Goal: Task Accomplishment & Management: Use online tool/utility

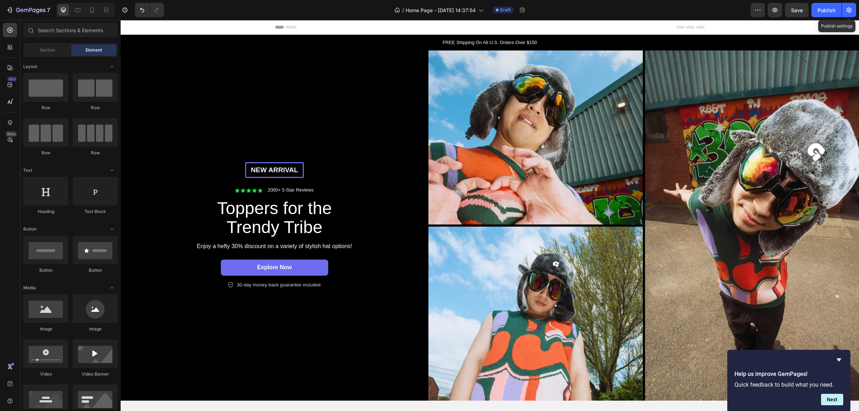
click at [842, 13] on button "button" at bounding box center [848, 10] width 14 height 14
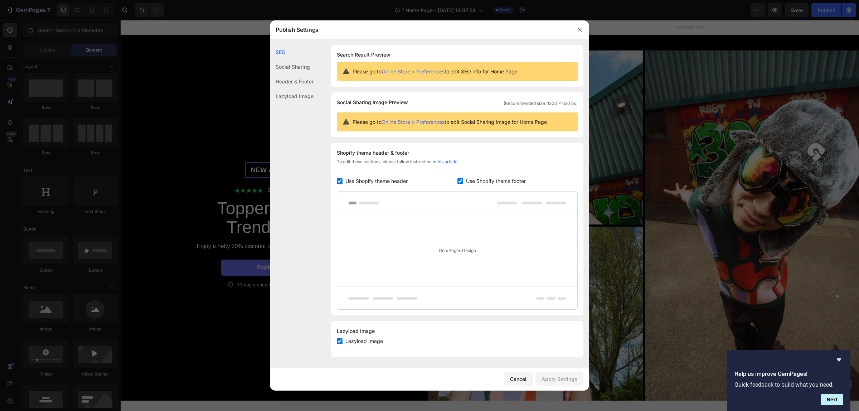
click at [714, 84] on div at bounding box center [429, 205] width 859 height 411
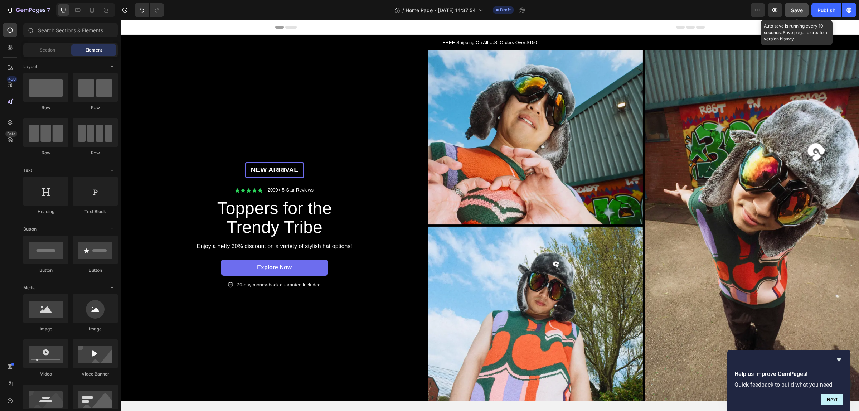
click at [792, 8] on span "Save" at bounding box center [797, 10] width 12 height 6
click at [823, 11] on div "Publish" at bounding box center [826, 10] width 18 height 8
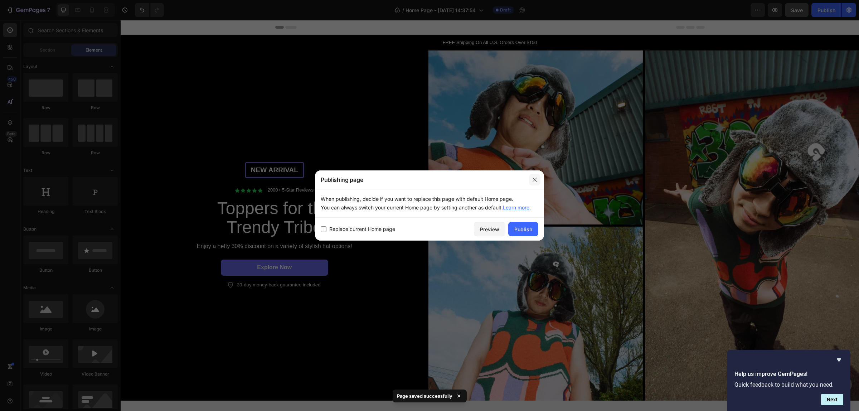
click at [536, 176] on button "button" at bounding box center [534, 179] width 11 height 11
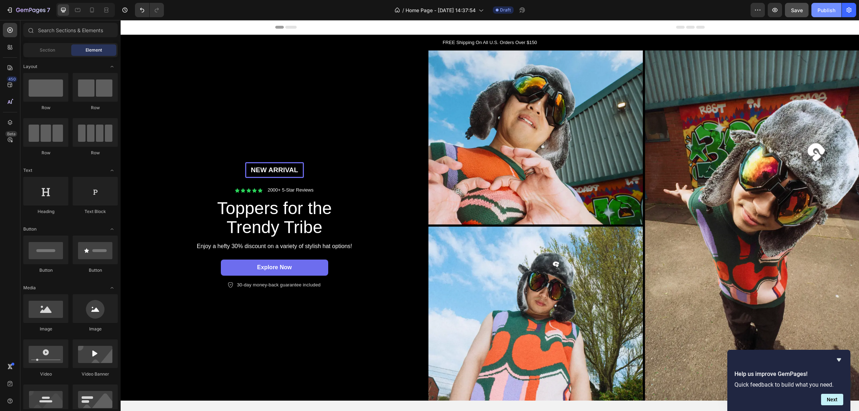
click at [825, 4] on button "Publish" at bounding box center [826, 10] width 30 height 14
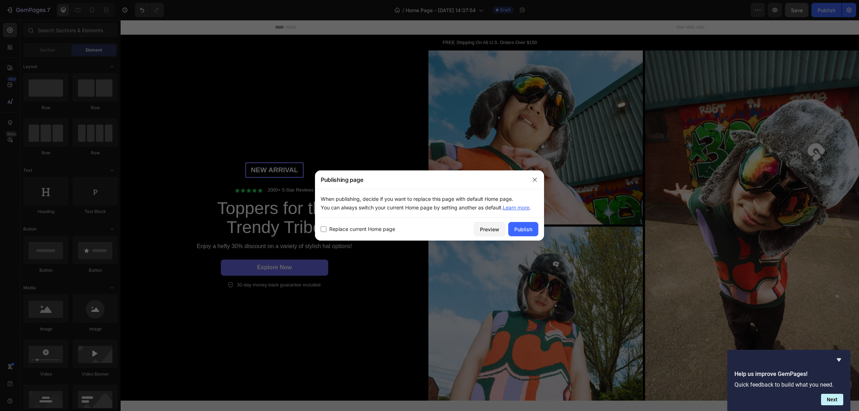
click at [524, 219] on div "Replace current Home page Preview Publish" at bounding box center [429, 229] width 229 height 23
click at [523, 228] on div "Publish" at bounding box center [523, 229] width 18 height 8
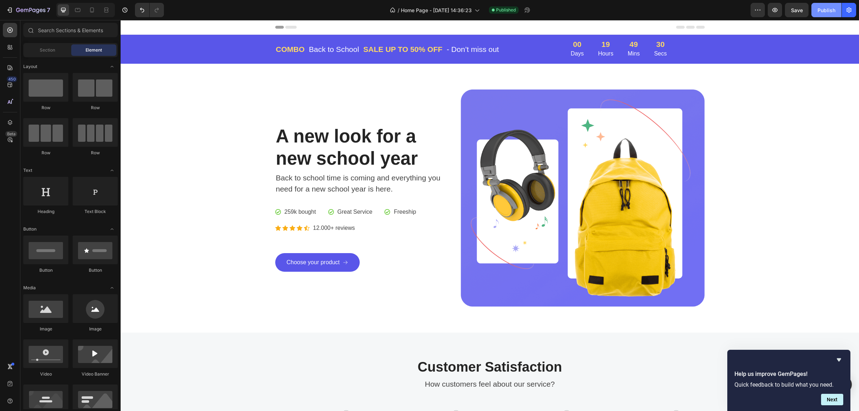
click at [827, 10] on div "Publish" at bounding box center [826, 10] width 18 height 8
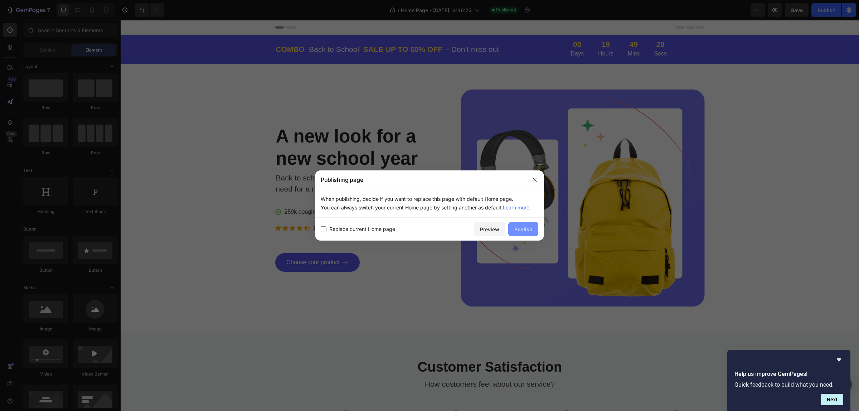
click at [516, 232] on div "Publish" at bounding box center [523, 229] width 18 height 8
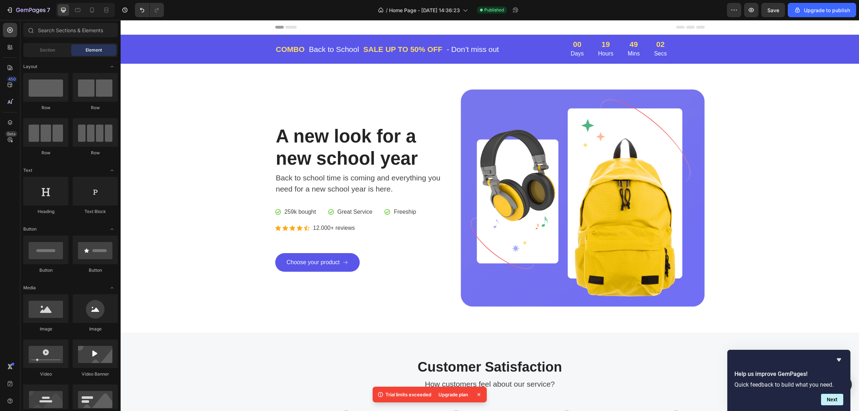
click at [453, 23] on div "Header" at bounding box center [489, 27] width 429 height 14
click at [808, 6] on div "Upgrade to publish" at bounding box center [821, 10] width 56 height 8
click at [840, 357] on icon "Hide survey" at bounding box center [838, 359] width 9 height 9
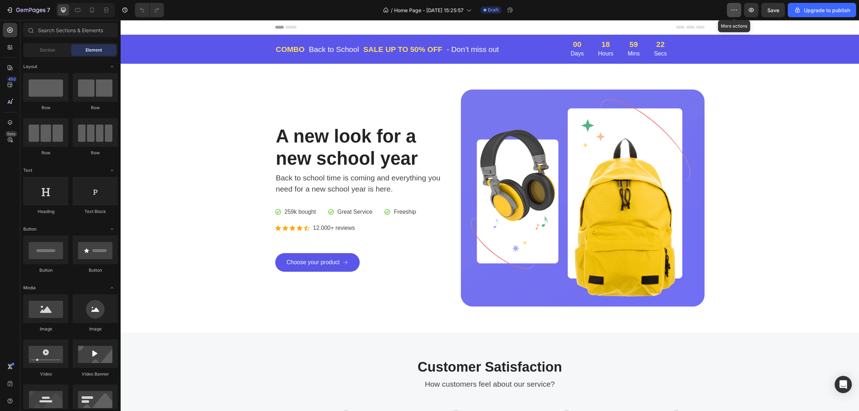
click at [733, 12] on icon "button" at bounding box center [733, 9] width 7 height 7
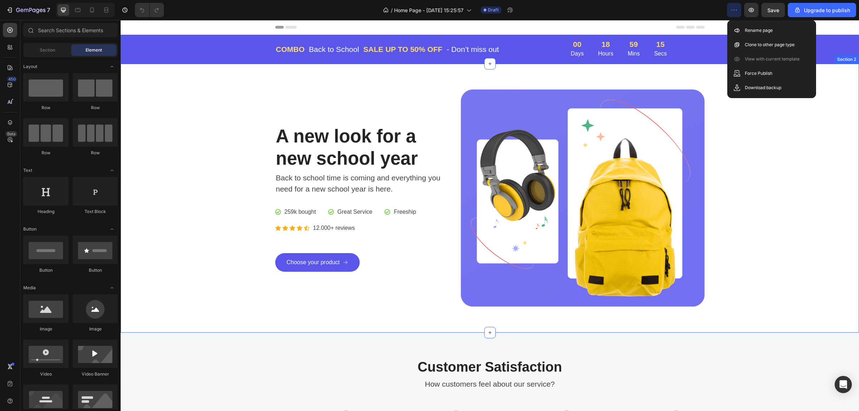
click at [718, 131] on div "A new look for a new school year Heading Back to school time is coming and ever…" at bounding box center [489, 197] width 727 height 217
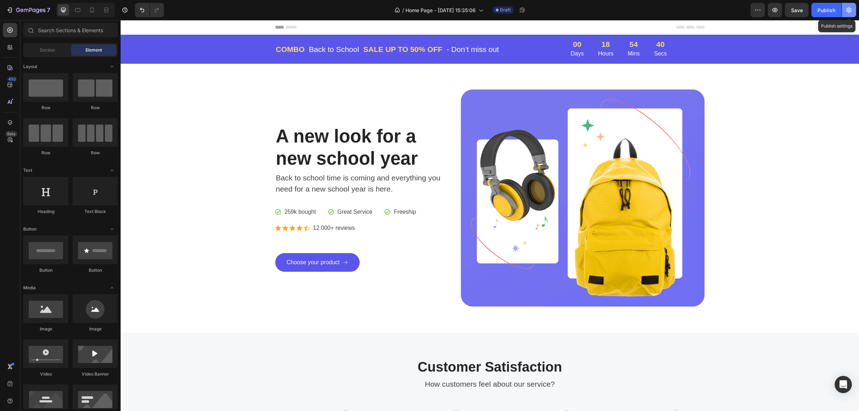
click at [846, 10] on icon "button" at bounding box center [848, 9] width 7 height 7
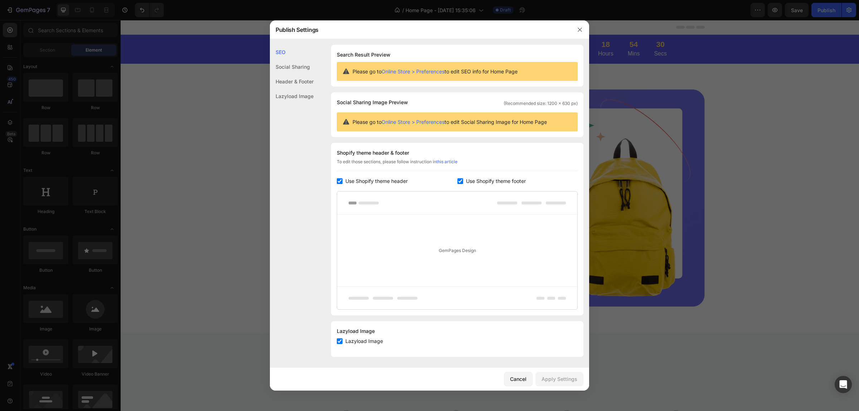
click at [684, 90] on div at bounding box center [429, 205] width 859 height 411
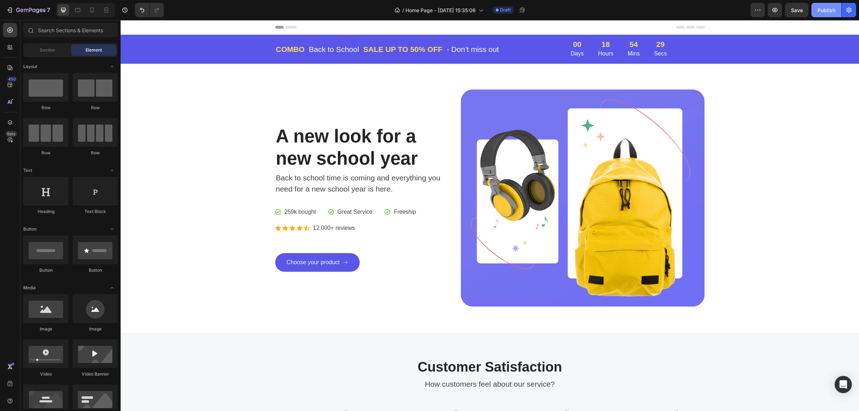
click at [824, 11] on div "Publish" at bounding box center [826, 10] width 18 height 8
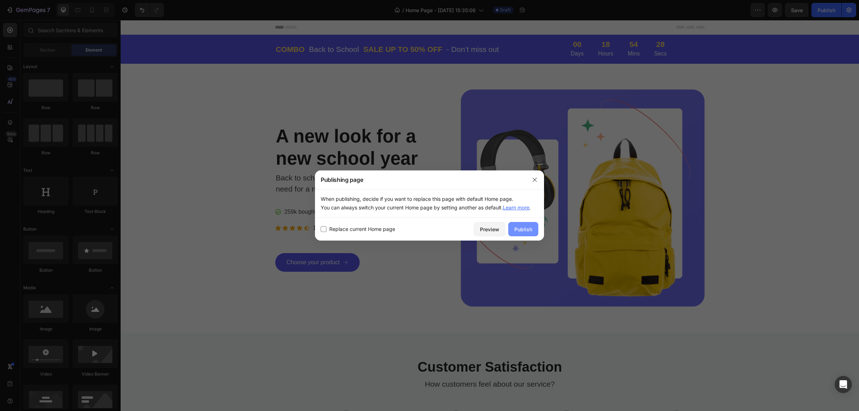
click at [527, 231] on div "Publish" at bounding box center [523, 229] width 18 height 8
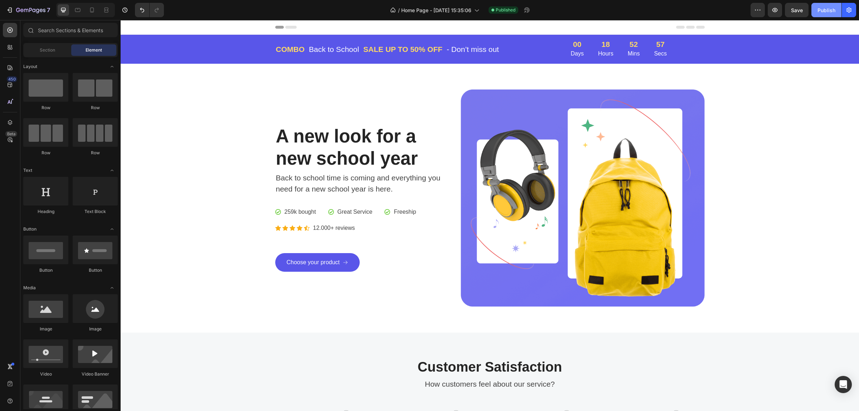
click at [821, 11] on div "Publish" at bounding box center [826, 10] width 18 height 8
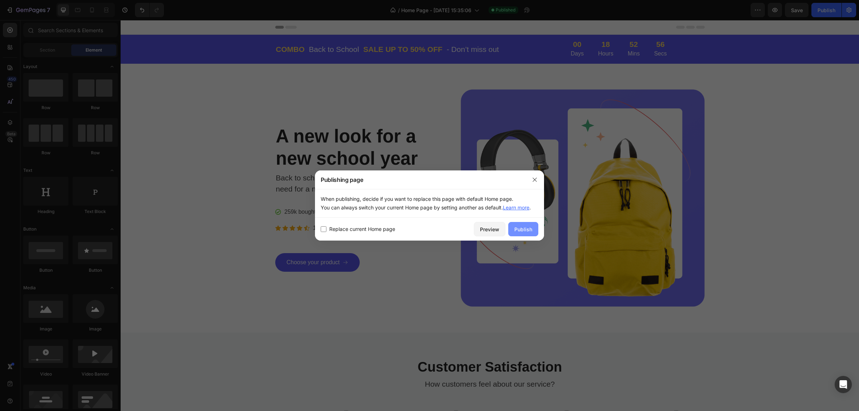
click at [522, 225] on div "Publish" at bounding box center [523, 229] width 18 height 8
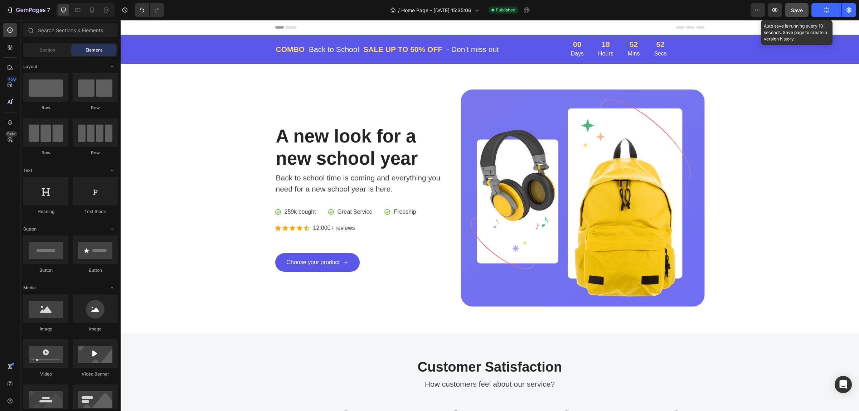
click at [797, 8] on span "Save" at bounding box center [797, 10] width 12 height 6
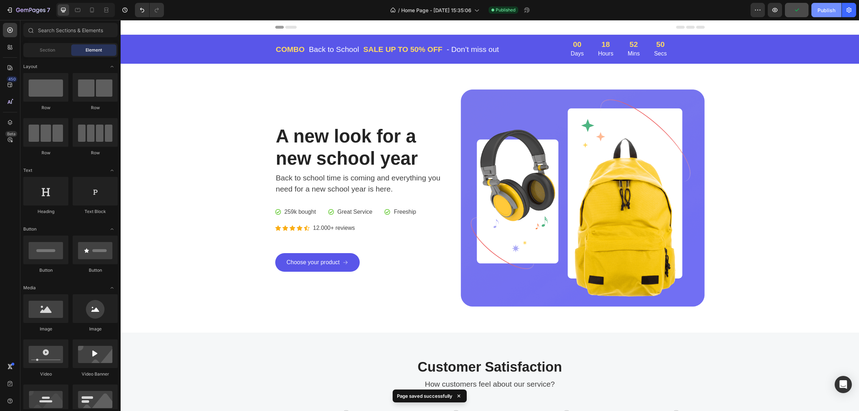
click at [821, 9] on div "Publish" at bounding box center [826, 10] width 18 height 8
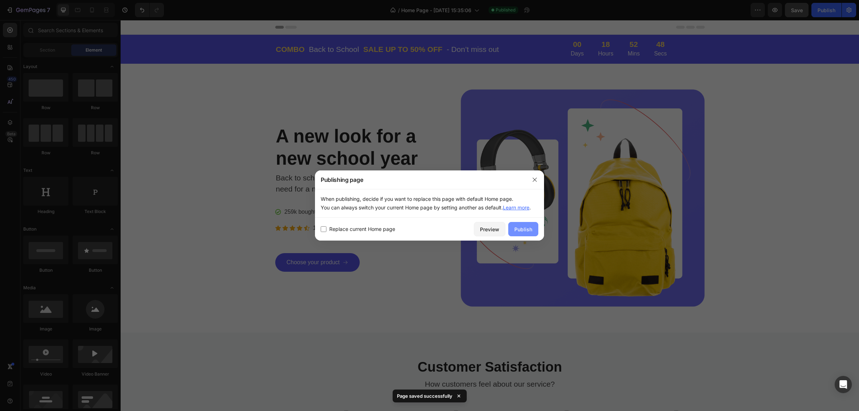
click at [525, 228] on div "Publish" at bounding box center [523, 229] width 18 height 8
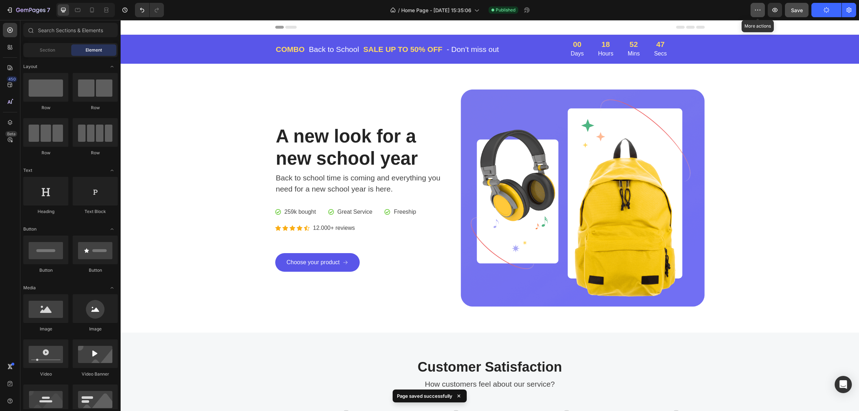
click at [759, 11] on icon "button" at bounding box center [757, 9] width 7 height 7
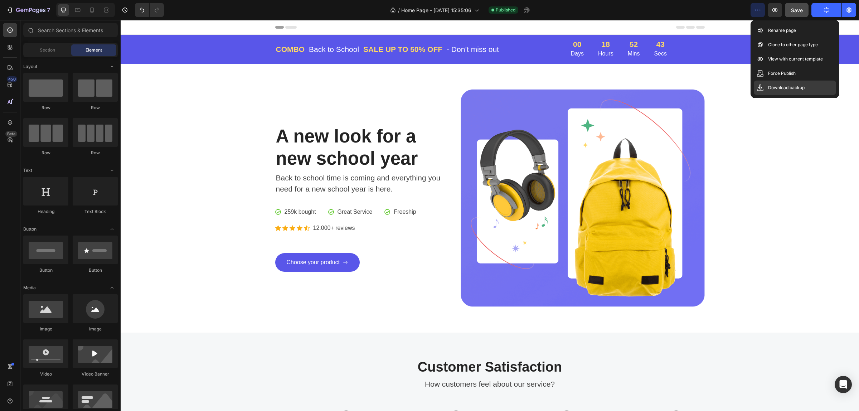
click at [779, 89] on p "Download backup" at bounding box center [786, 87] width 36 height 7
click at [764, 86] on div "Download backup" at bounding box center [794, 87] width 82 height 14
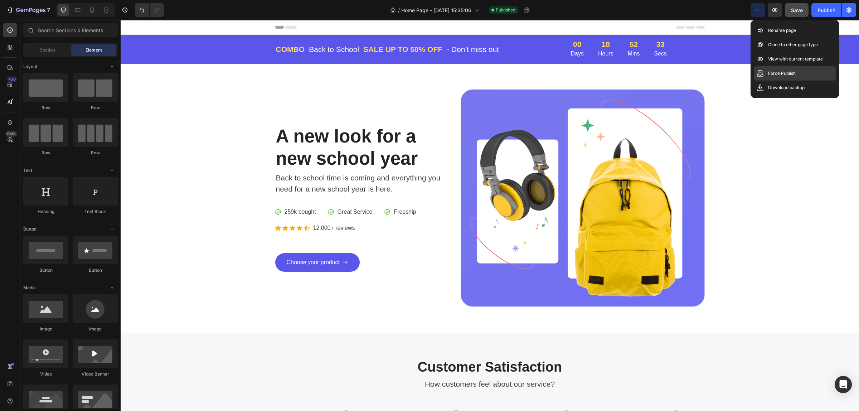
click at [770, 73] on p "Force Publish" at bounding box center [782, 73] width 28 height 7
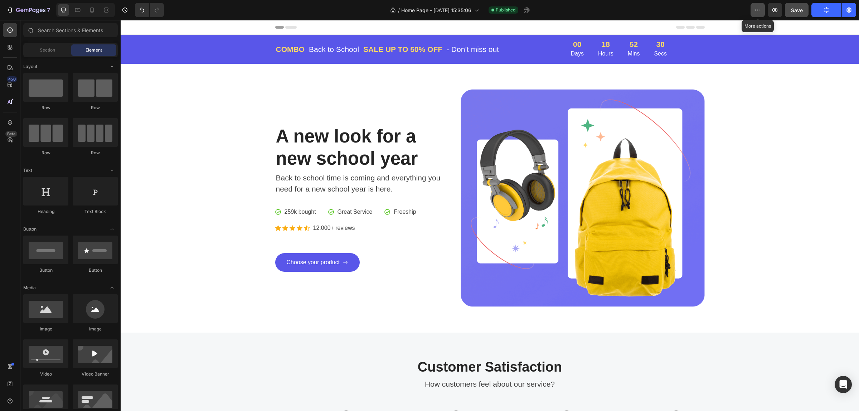
click at [752, 10] on button "button" at bounding box center [757, 10] width 14 height 14
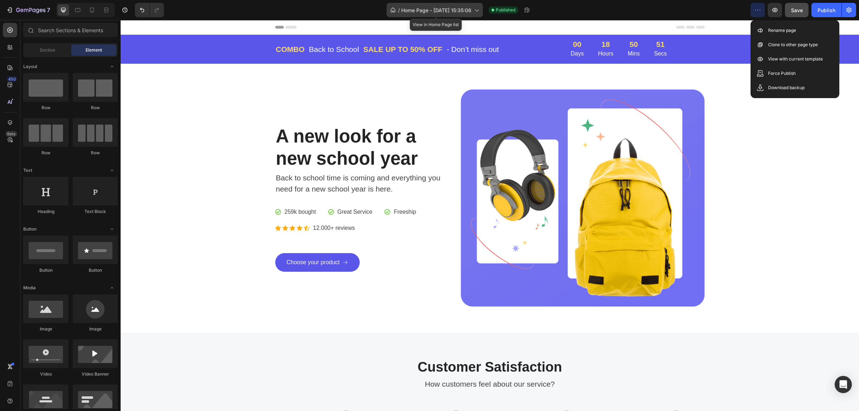
click at [464, 8] on span "Home Page - [DATE] 15:35:06" at bounding box center [436, 10] width 70 height 8
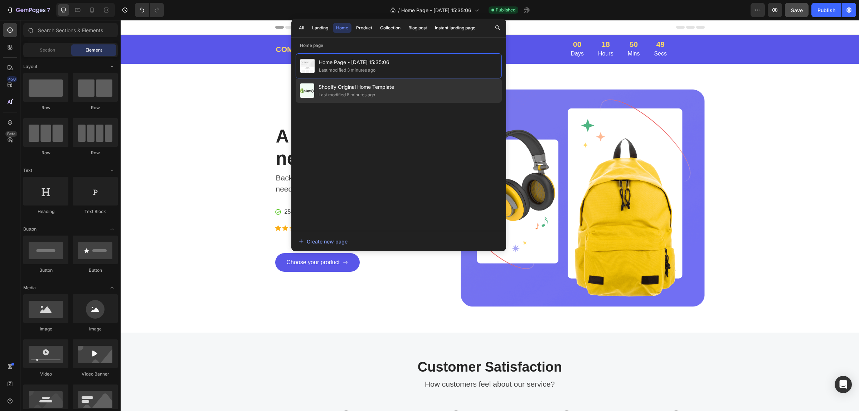
click at [402, 91] on div "Shopify Original Home Template Last modified 8 minutes ago" at bounding box center [398, 90] width 206 height 24
